Goal: Task Accomplishment & Management: Manage account settings

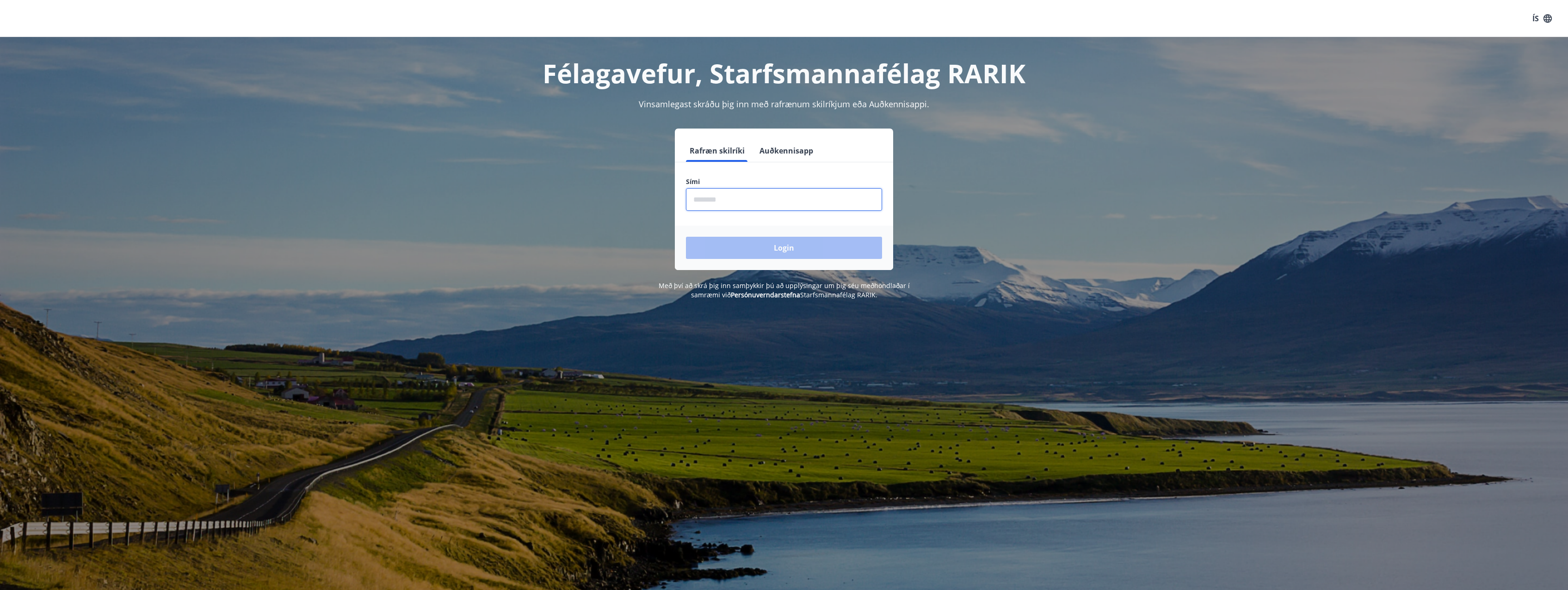
click at [831, 190] on input "phone" at bounding box center [784, 199] width 196 height 23
type input "********"
click at [686, 237] on button "Login" at bounding box center [784, 248] width 196 height 22
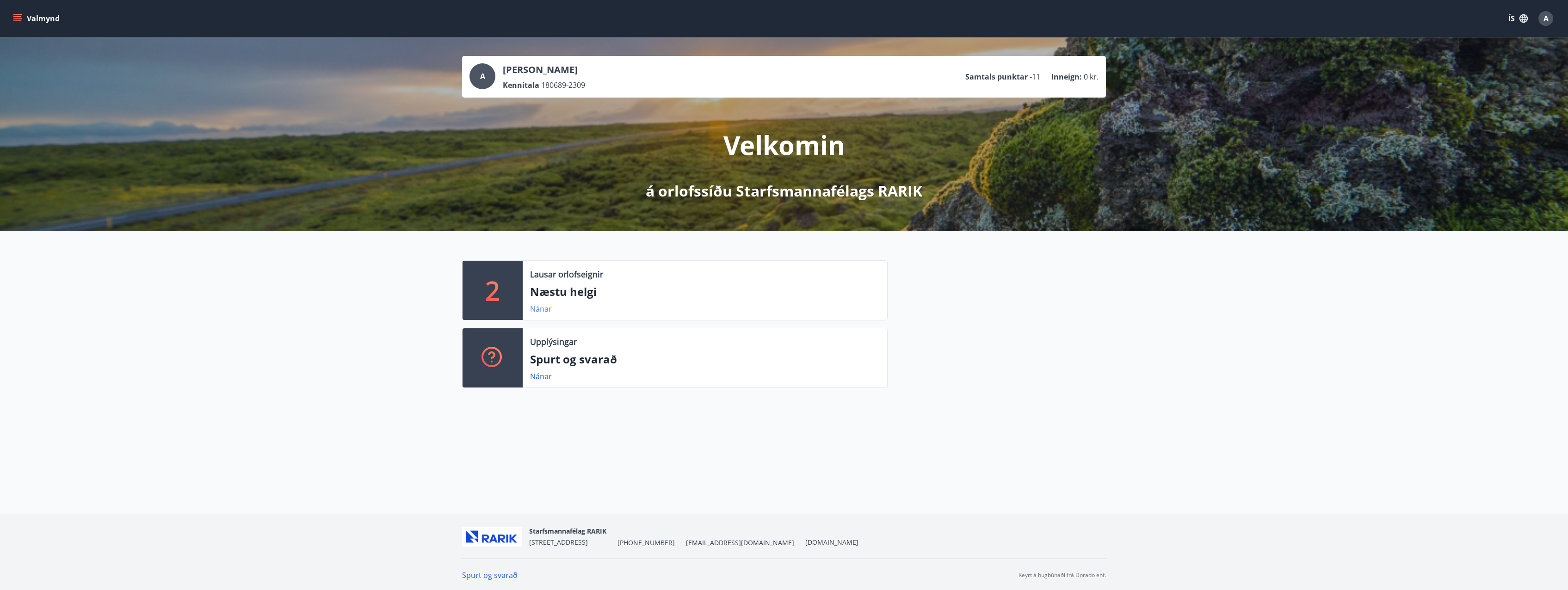
click at [544, 305] on link "Nánar" at bounding box center [541, 309] width 22 height 10
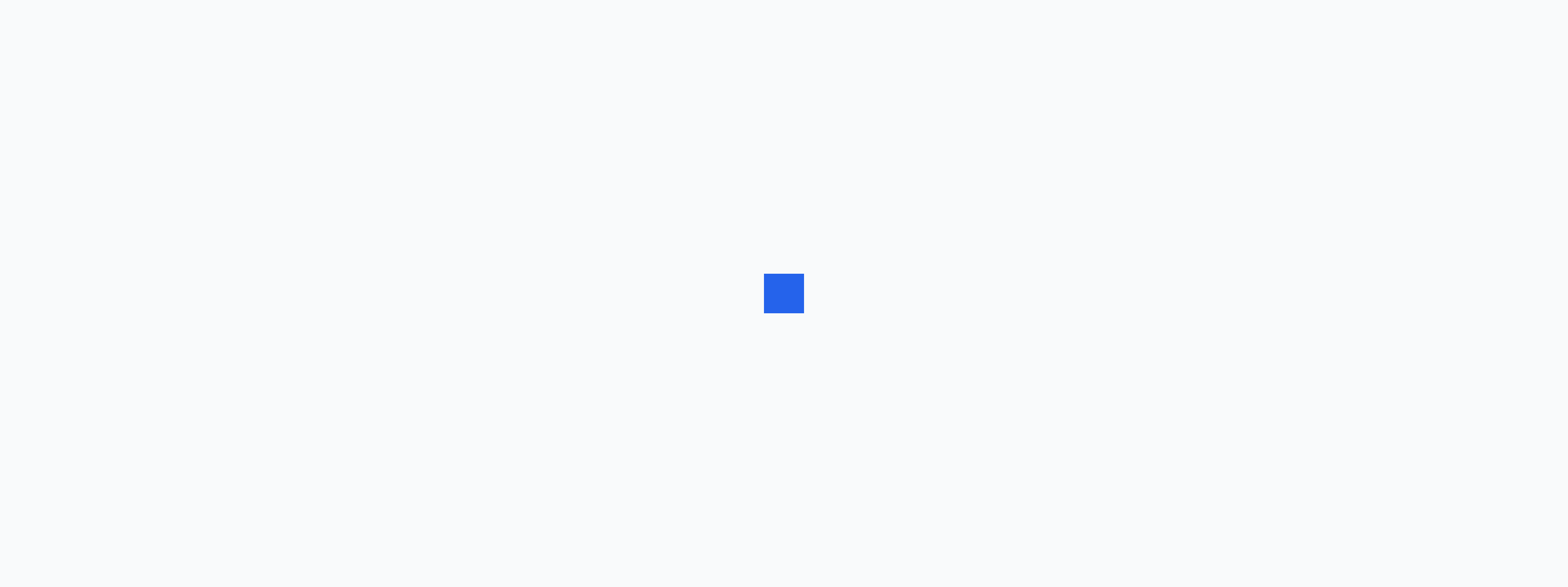
click at [542, 304] on div at bounding box center [784, 293] width 1568 height 587
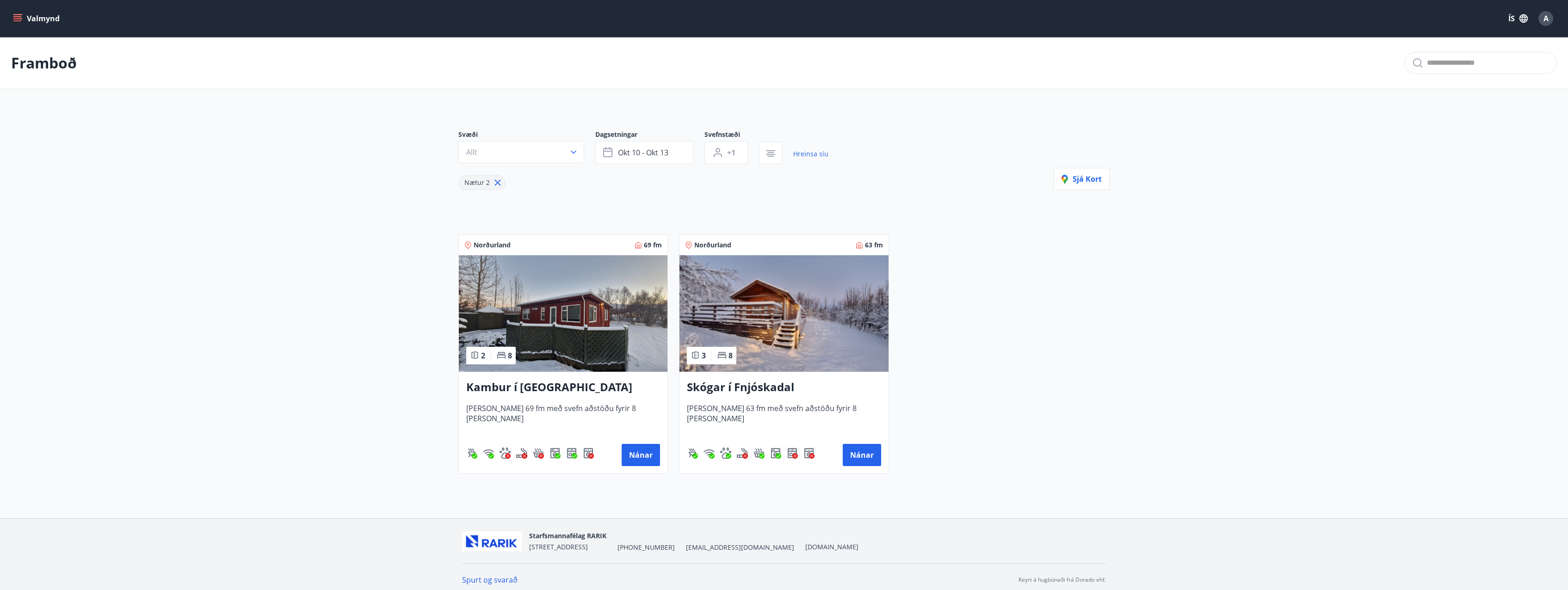
click at [30, 17] on button "Valmynd" at bounding box center [37, 18] width 52 height 17
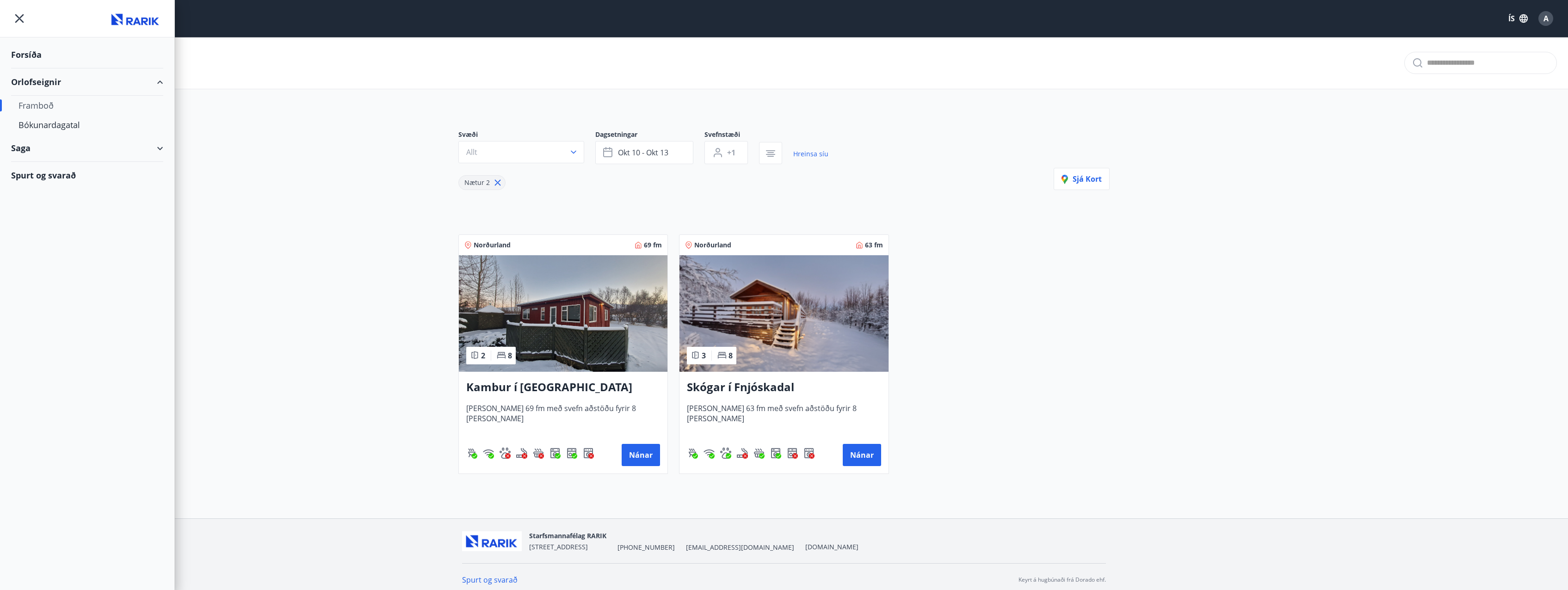
click at [43, 109] on div "Framboð" at bounding box center [87, 106] width 138 height 20
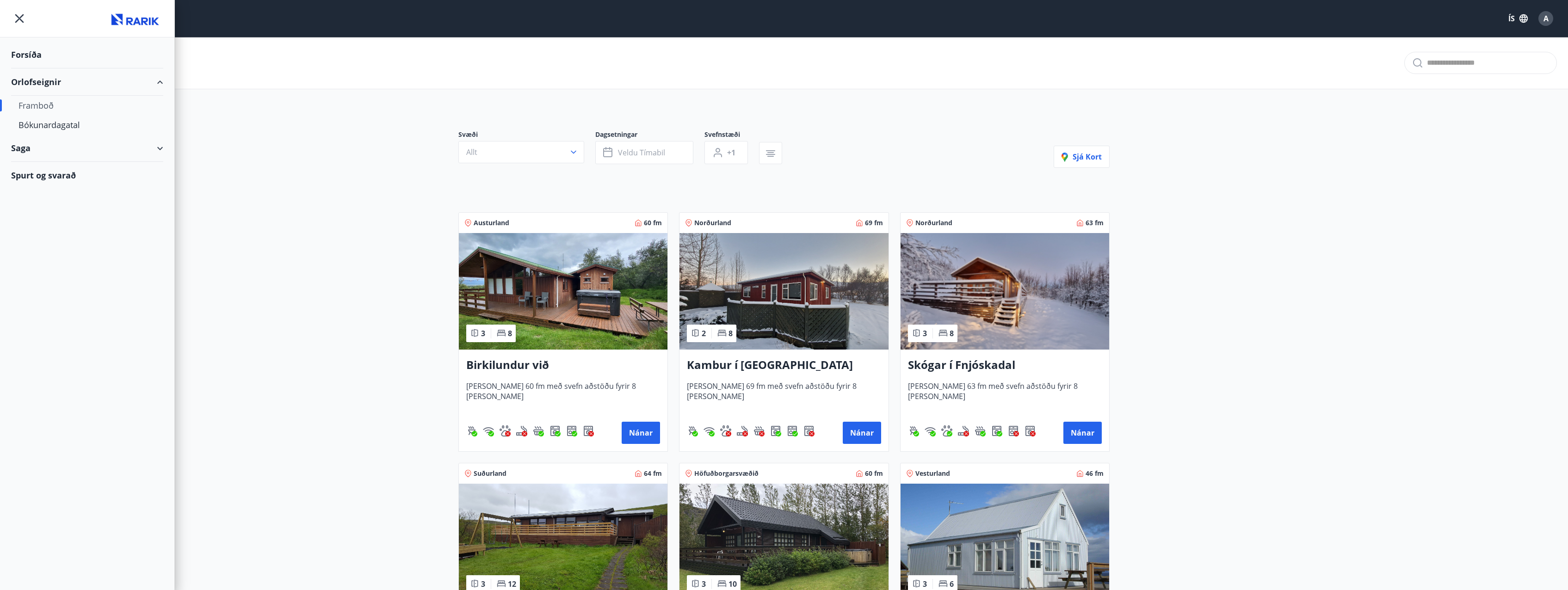
type input "*"
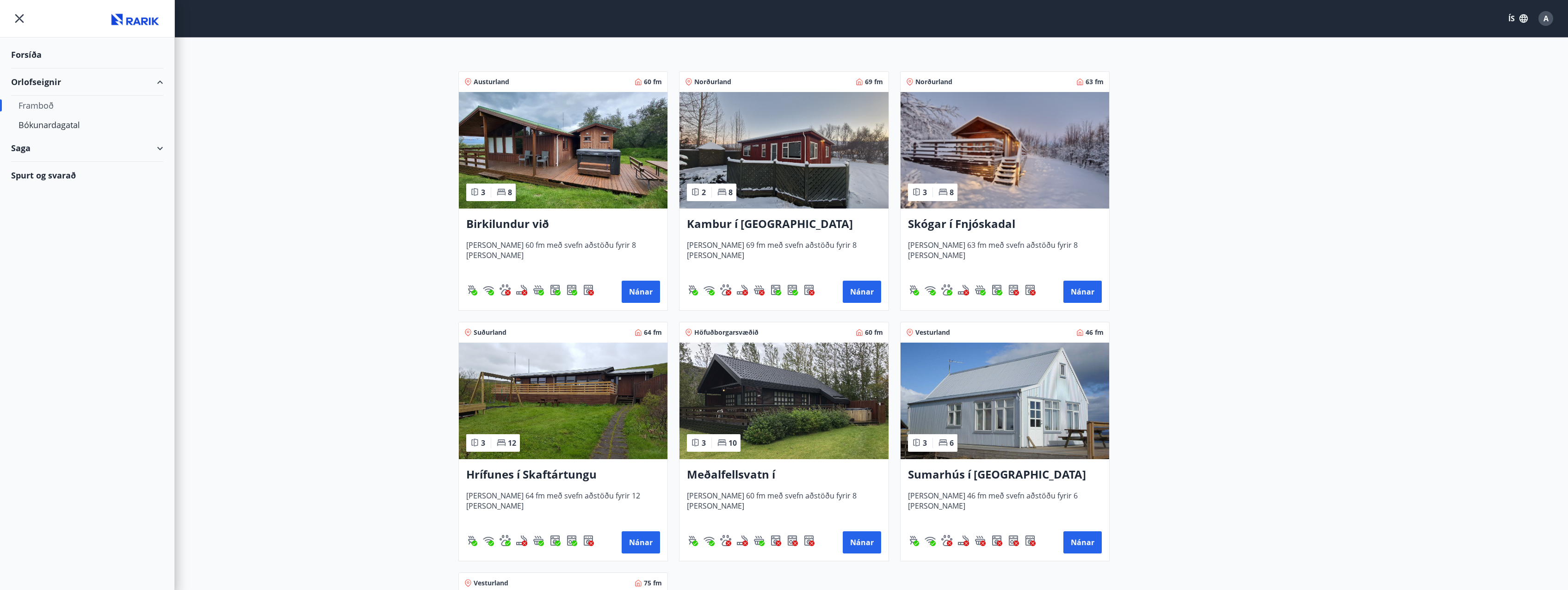
scroll to position [139, 0]
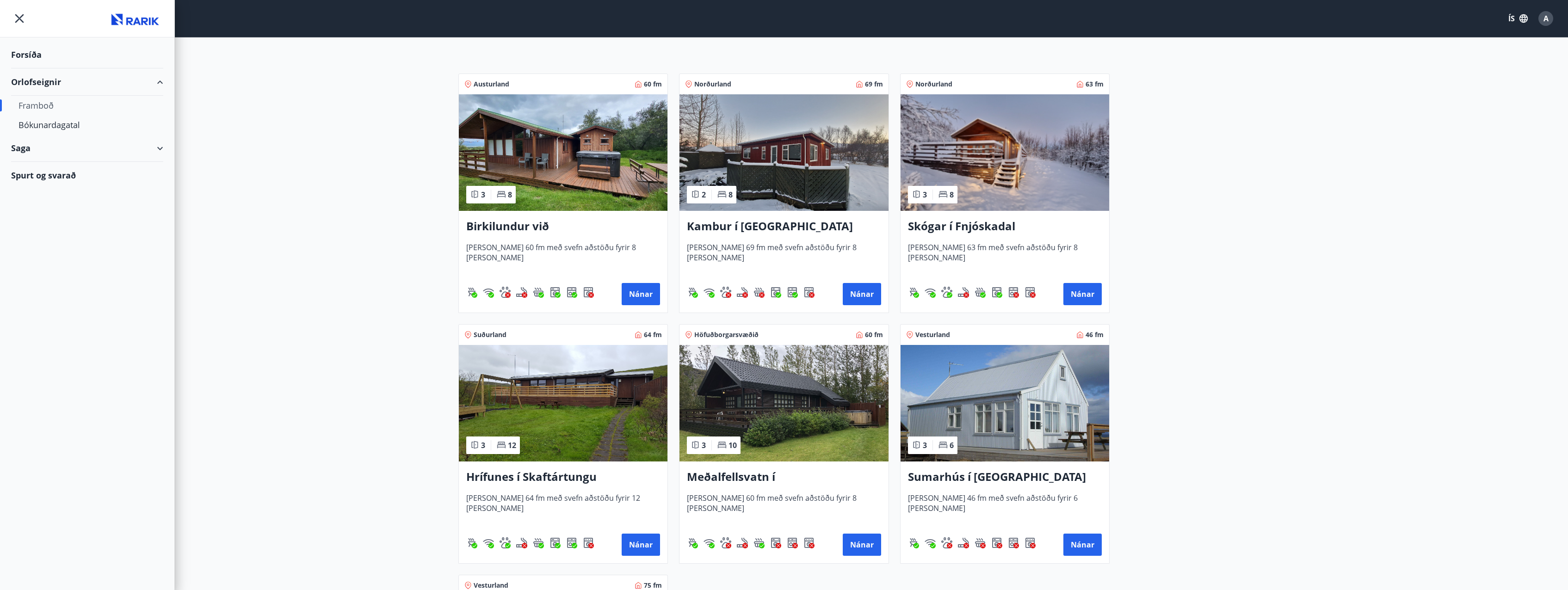
click at [989, 230] on h3 "Skógar í Fnjóskadal" at bounding box center [1004, 226] width 194 height 17
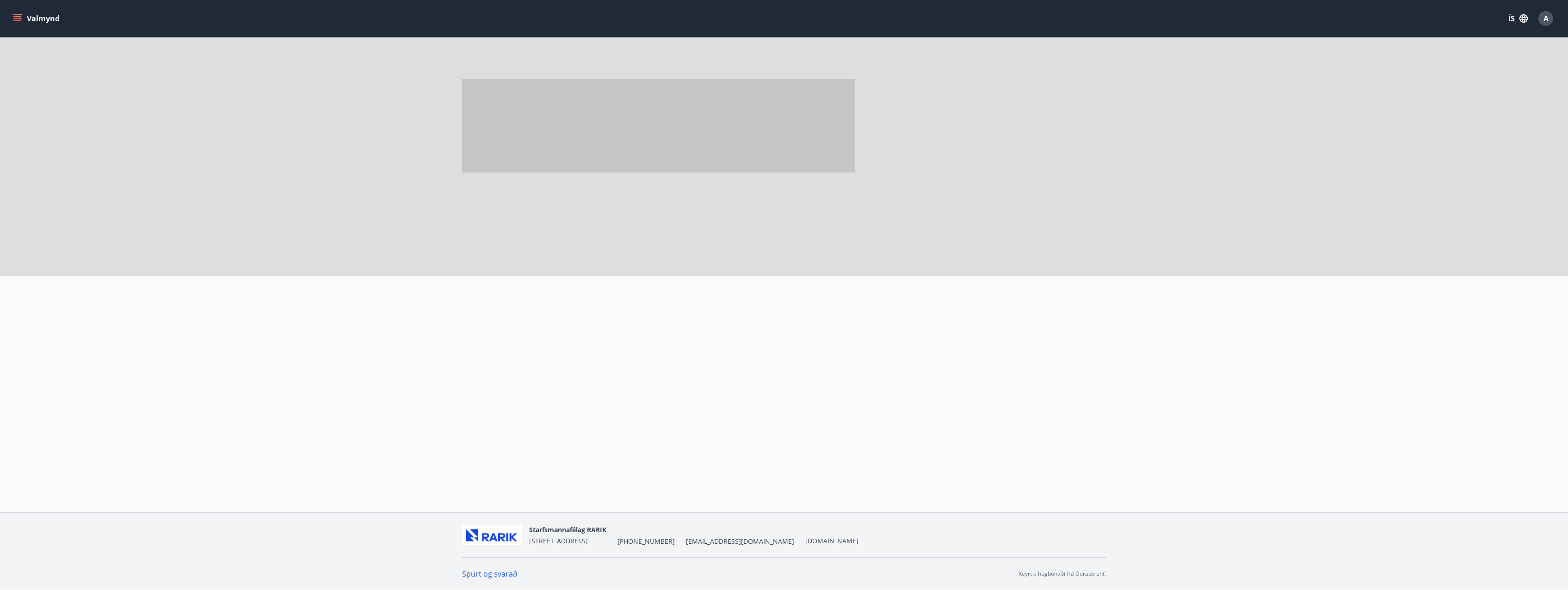
click at [989, 230] on div at bounding box center [784, 138] width 644 height 278
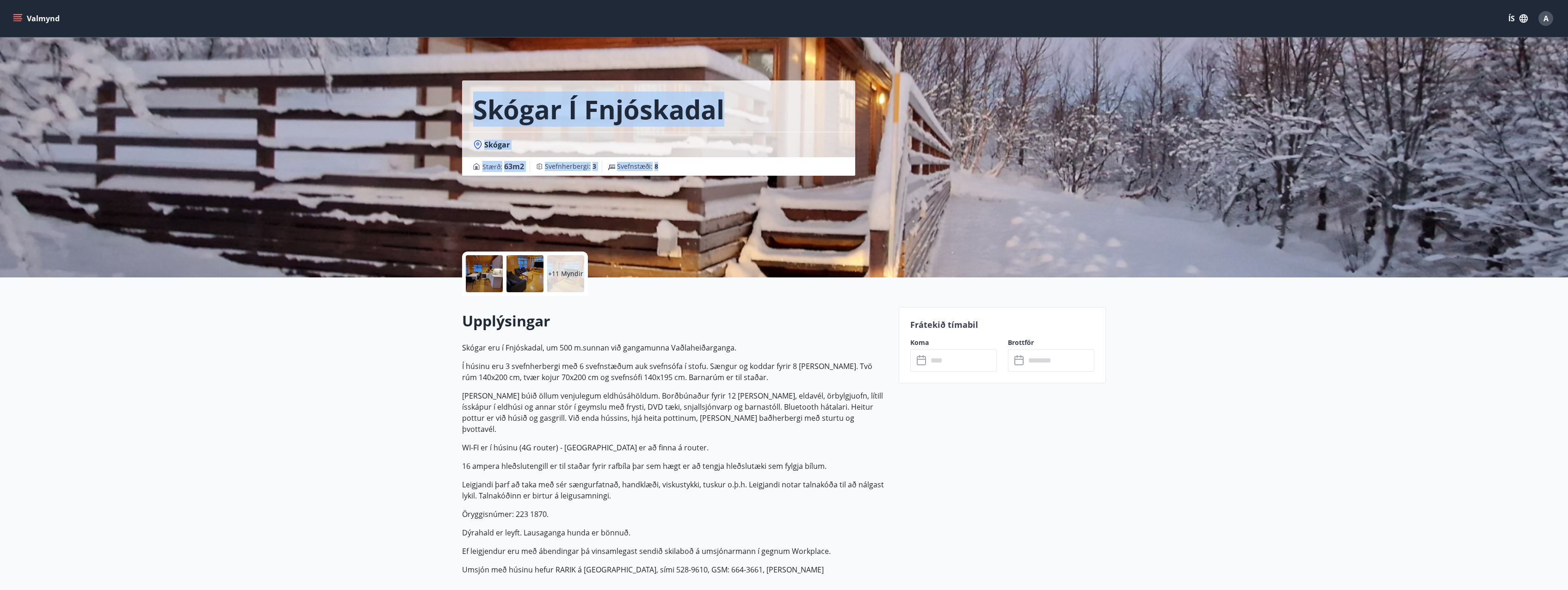
click at [710, 355] on p "Skógar eru í Fnjóskadal, um 500 m.sunnan við gangamunna Vaðlaheiðarganga. Í hús…" at bounding box center [675, 459] width 425 height 233
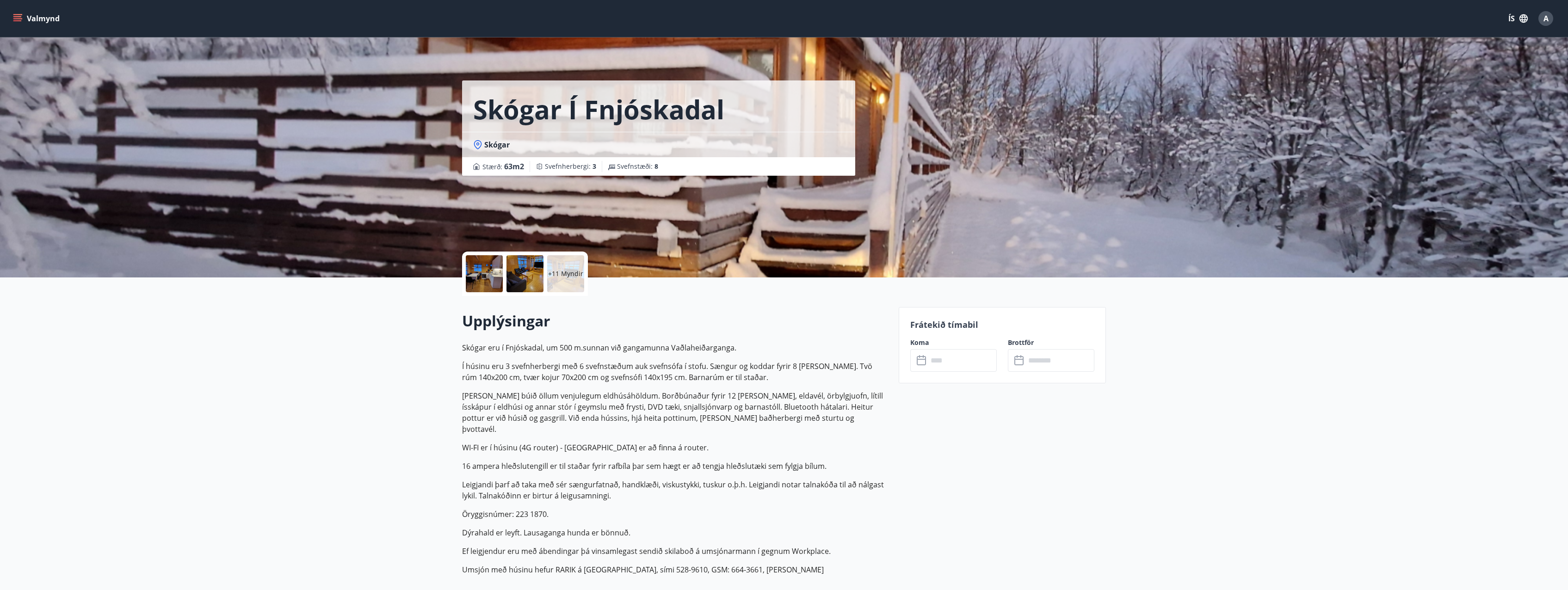
click at [17, 14] on icon "menu" at bounding box center [18, 15] width 10 height 1
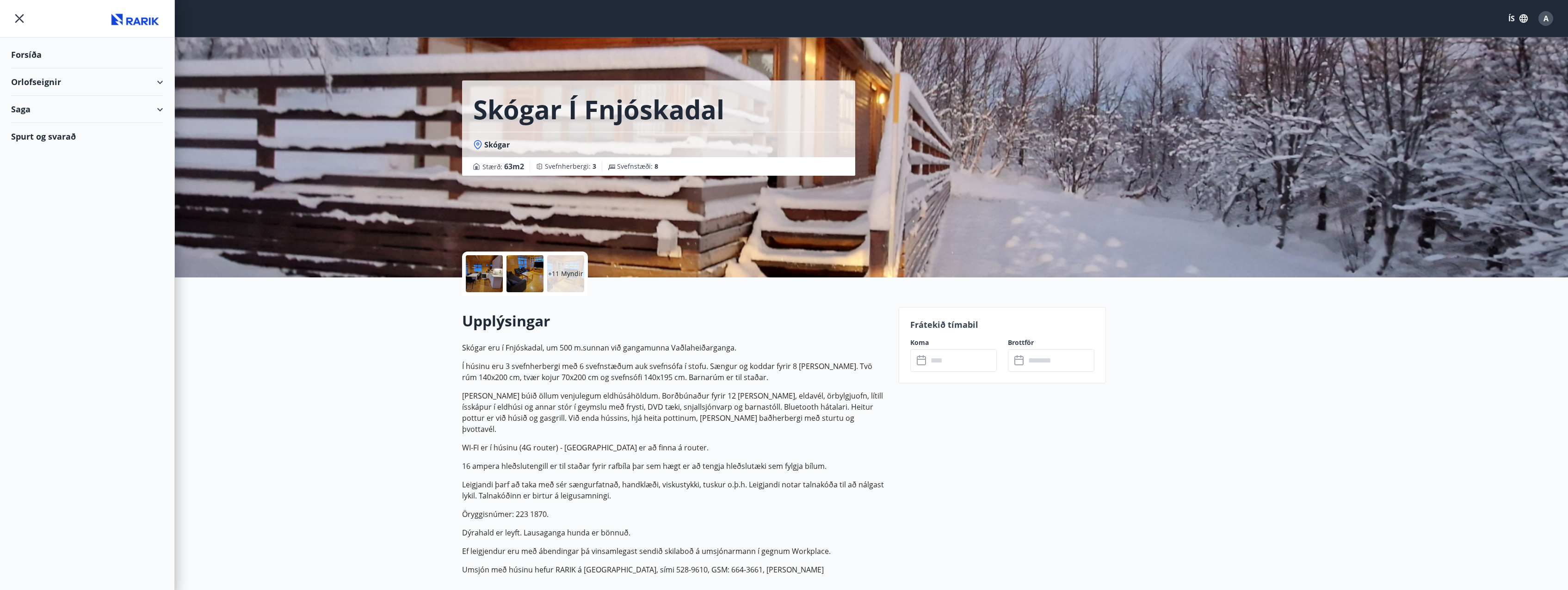
click at [147, 111] on div "Saga" at bounding box center [87, 109] width 152 height 28
click at [154, 75] on div "Orlofseignir" at bounding box center [87, 82] width 152 height 28
click at [164, 150] on icon at bounding box center [160, 149] width 11 height 11
click at [46, 190] on div "Umsóknir" at bounding box center [87, 191] width 138 height 20
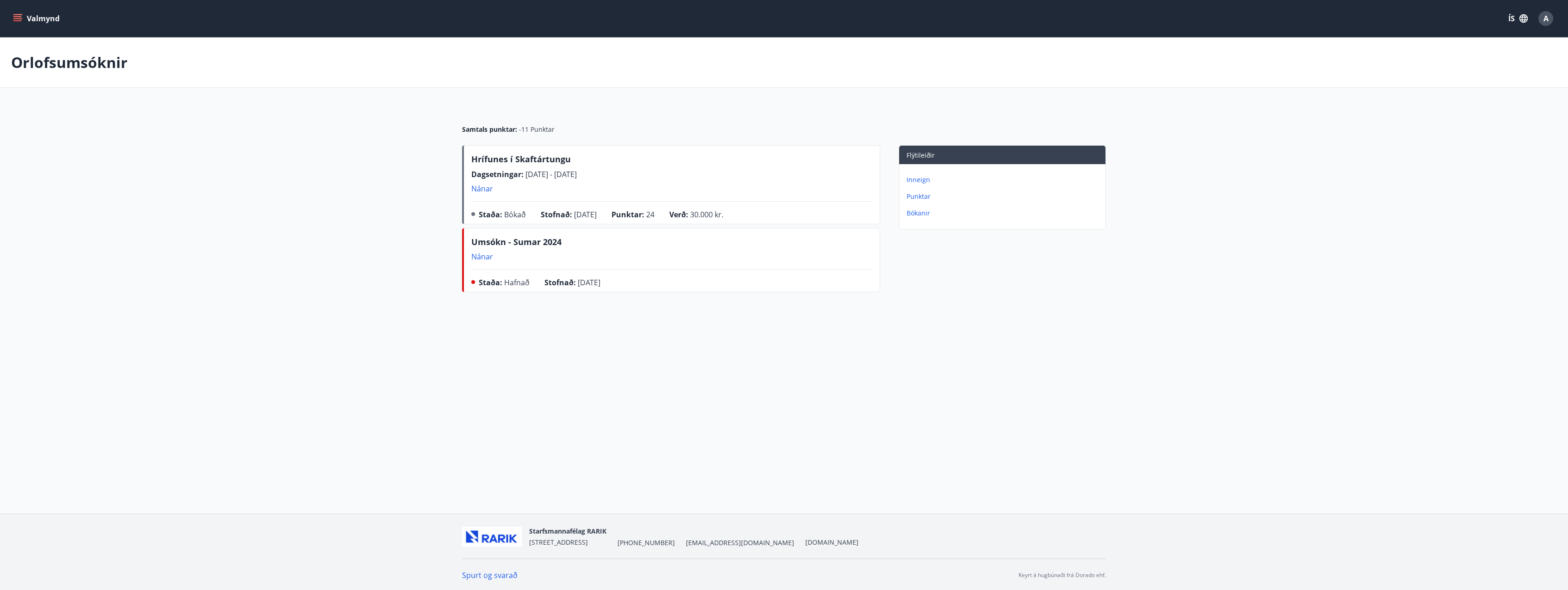
click at [897, 358] on div "Valmynd ÍS A Orlofsumsóknir Samtals punktar : -11 Punktar Hrífunes í Skaftártun…" at bounding box center [784, 257] width 1568 height 514
click at [34, 20] on button "Valmynd" at bounding box center [37, 18] width 52 height 17
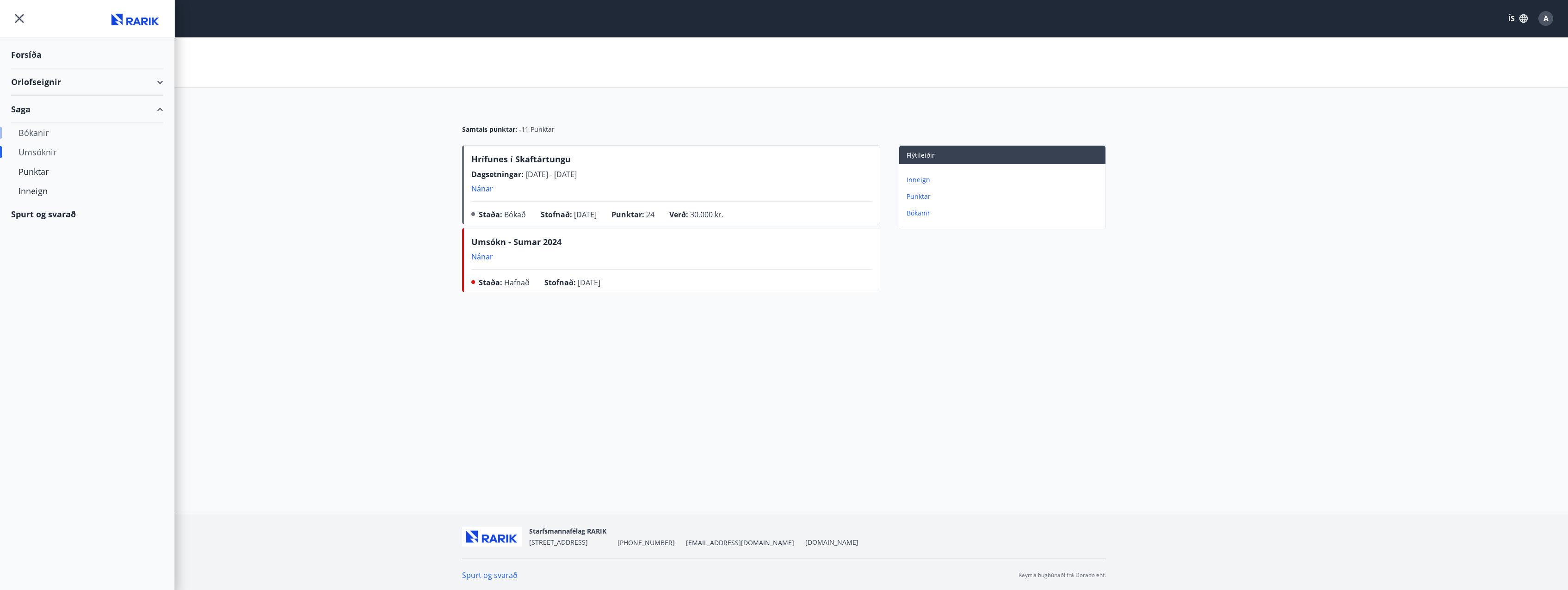
click at [36, 134] on div "Bókanir" at bounding box center [87, 133] width 138 height 20
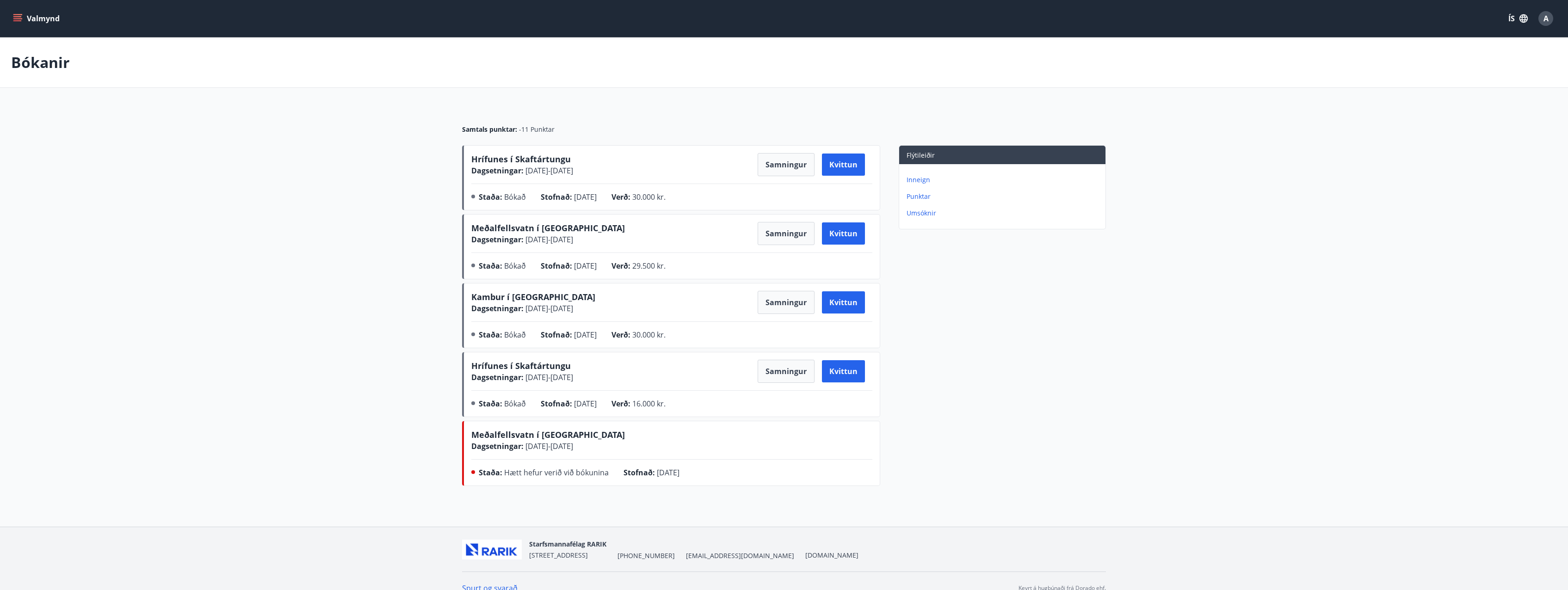
click at [1169, 316] on main "Bókanir Samtals punktar : -11 Punktar Hrífunes í Skaftártungu Dagsetningar : 04…" at bounding box center [784, 264] width 1568 height 452
